Goal: Information Seeking & Learning: Learn about a topic

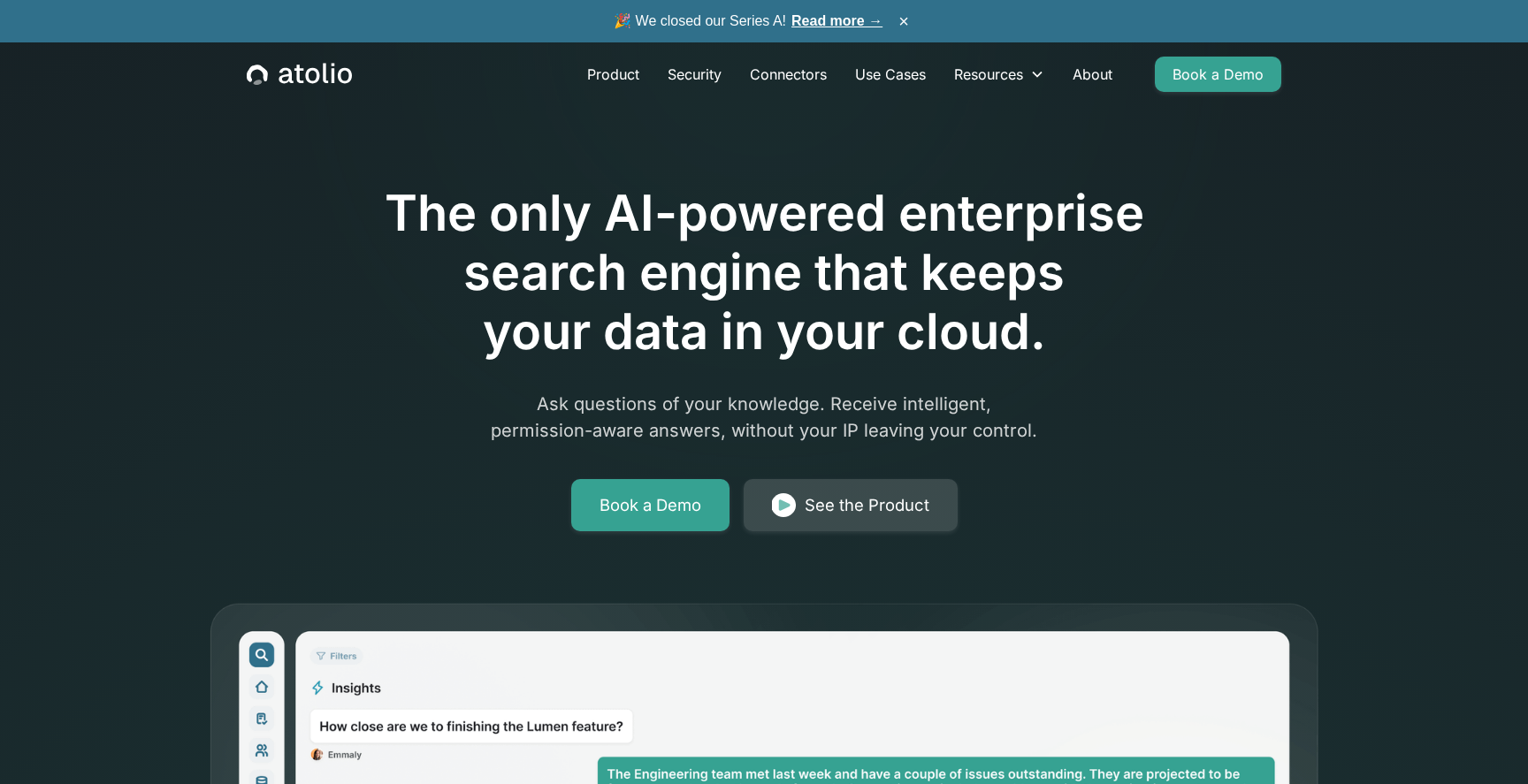
click at [771, 500] on link "See the Product" at bounding box center [851, 506] width 214 height 53
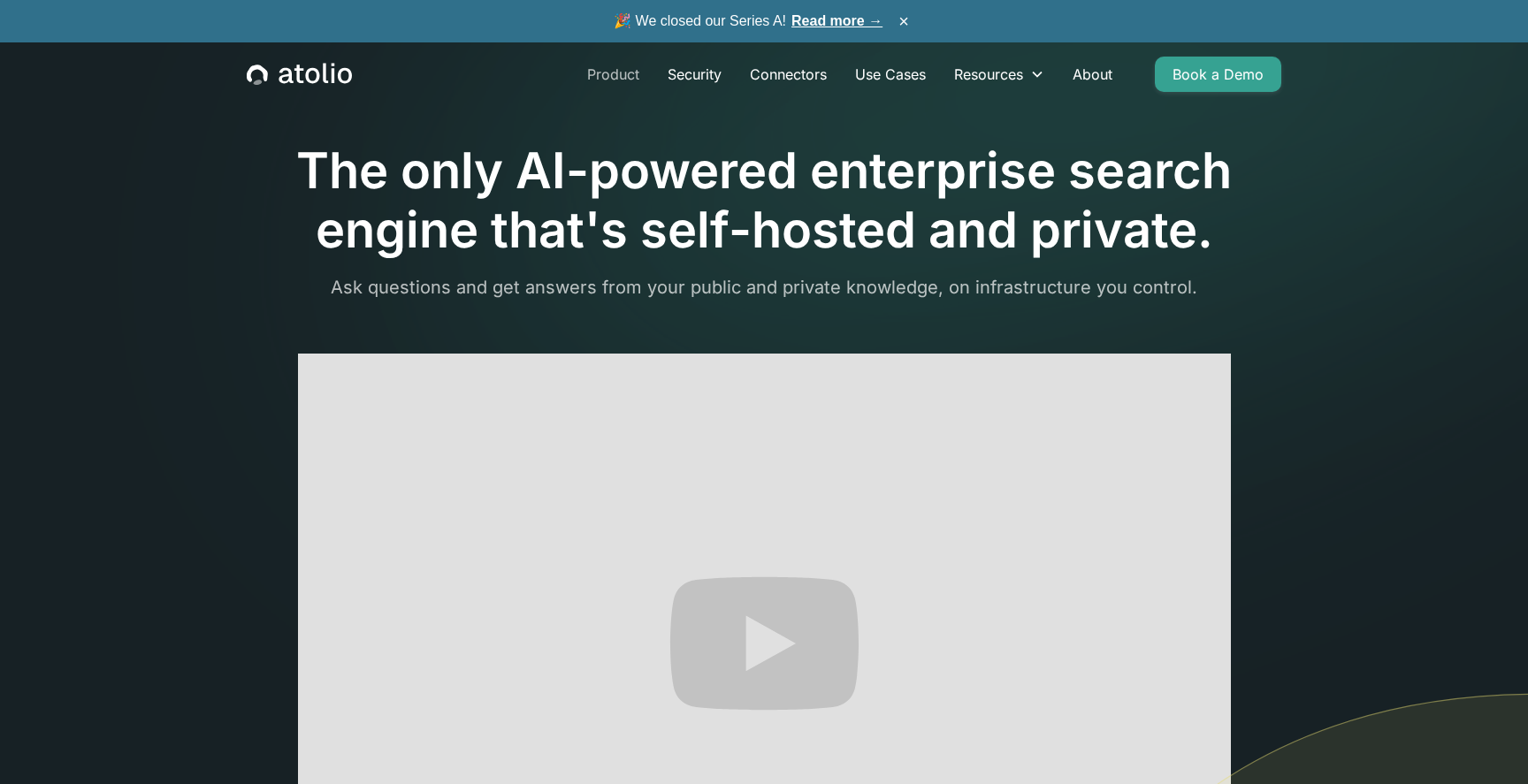
click at [612, 75] on link "Product" at bounding box center [613, 74] width 80 height 36
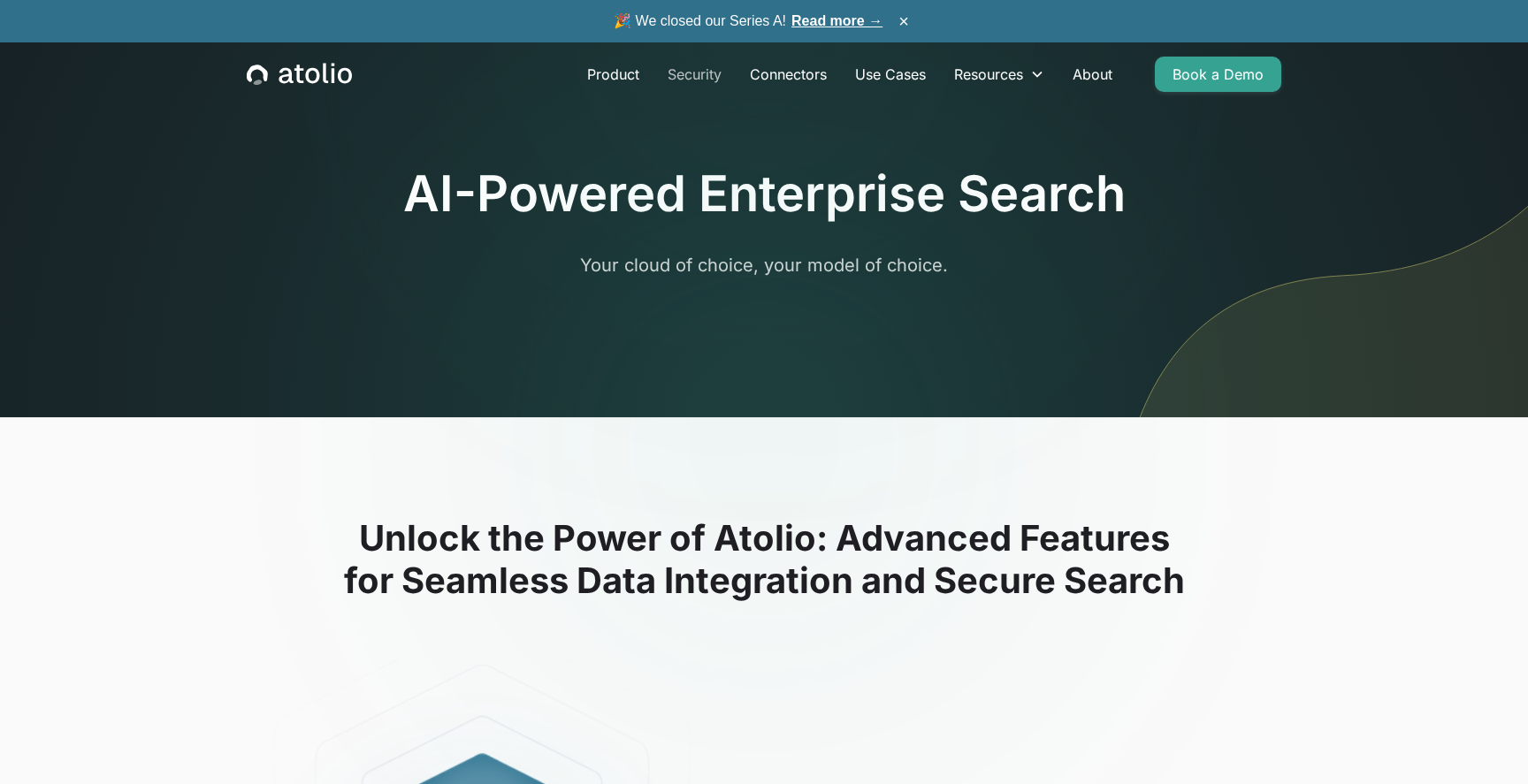
click at [707, 67] on link "Security" at bounding box center [694, 74] width 82 height 36
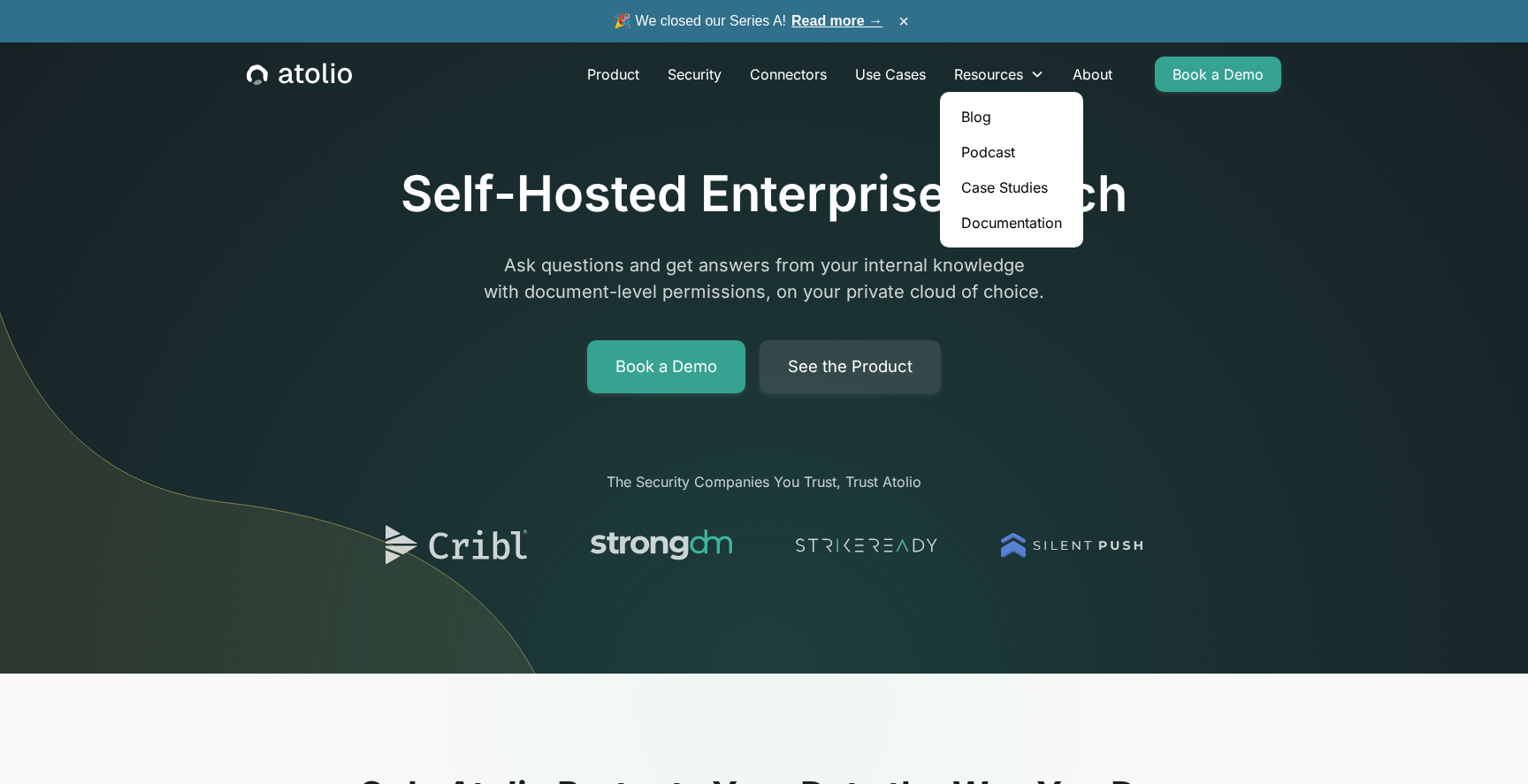
click at [1024, 184] on link "Case Studies" at bounding box center [1012, 187] width 129 height 36
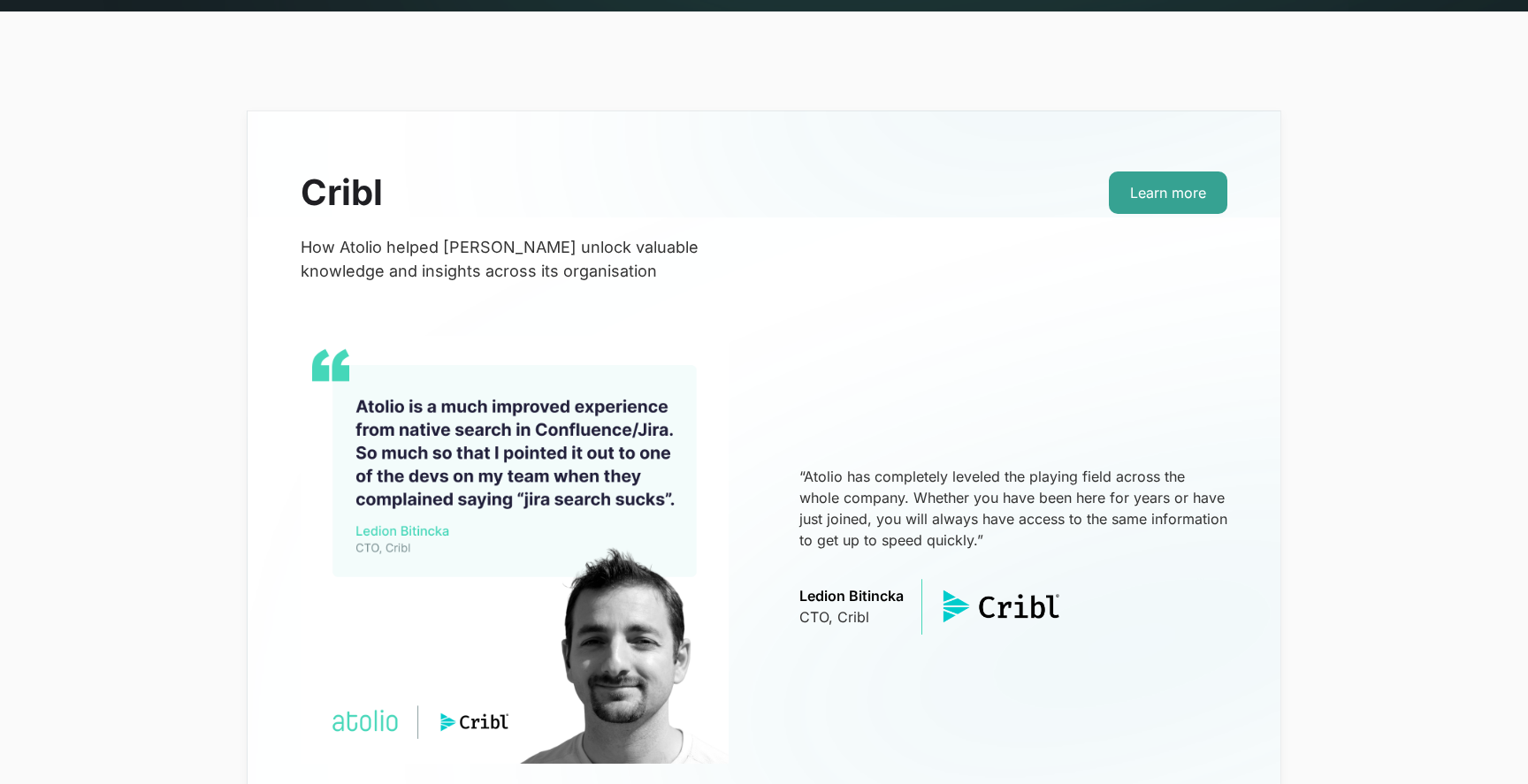
scroll to position [332, 0]
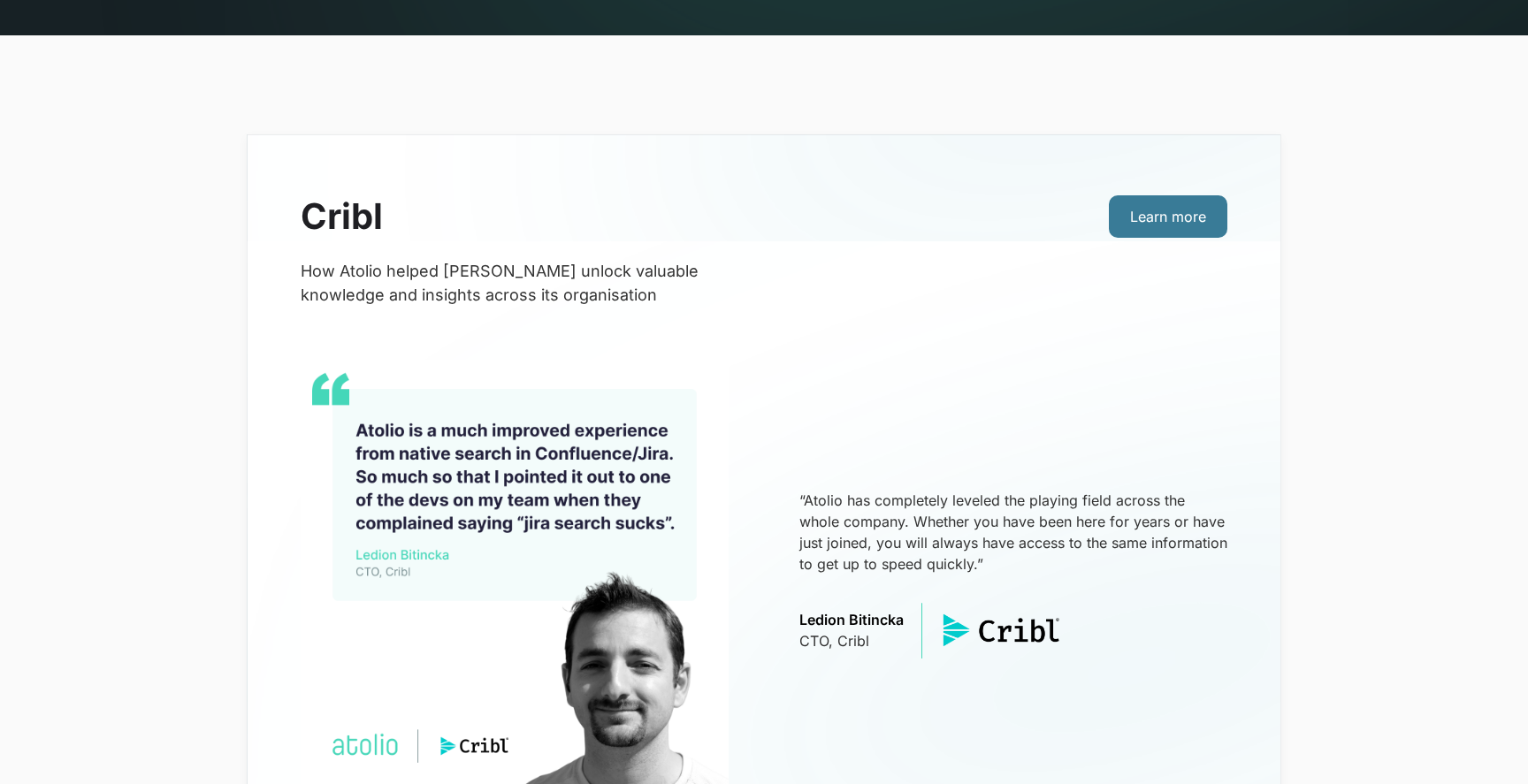
click at [1140, 198] on link "Learn more" at bounding box center [1169, 216] width 119 height 43
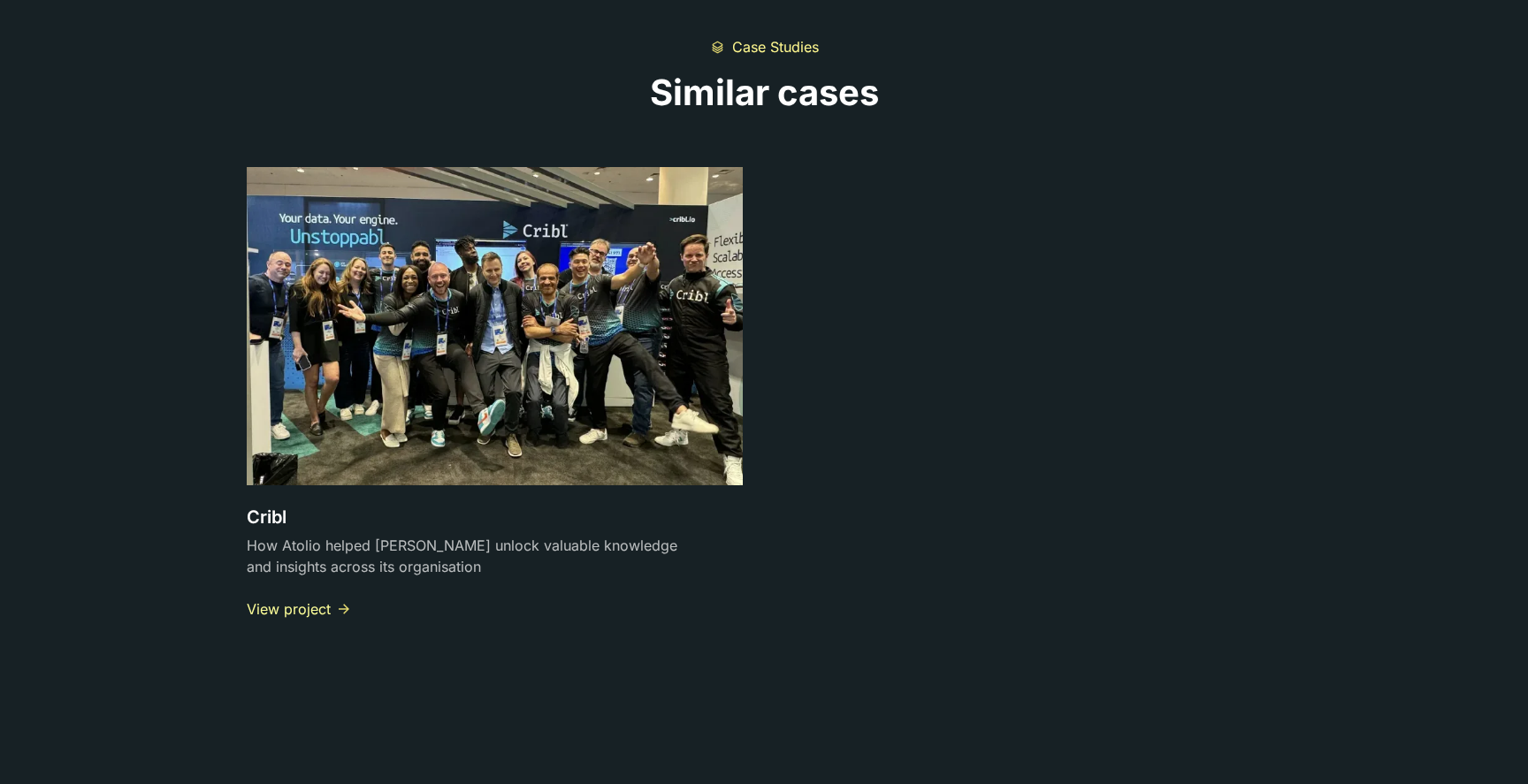
scroll to position [5325, 0]
